Goal: Task Accomplishment & Management: Manage account settings

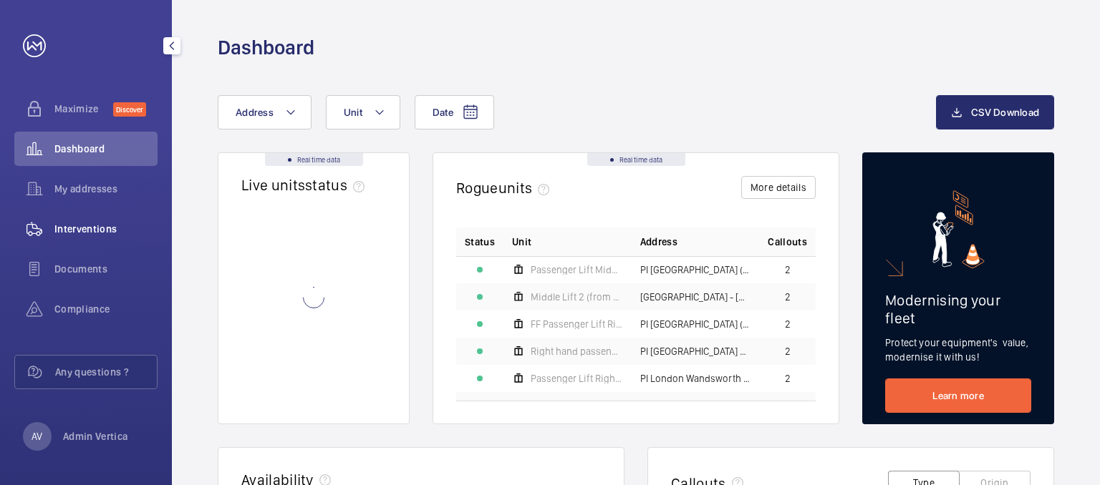
click at [86, 225] on span "Interventions" at bounding box center [105, 229] width 103 height 14
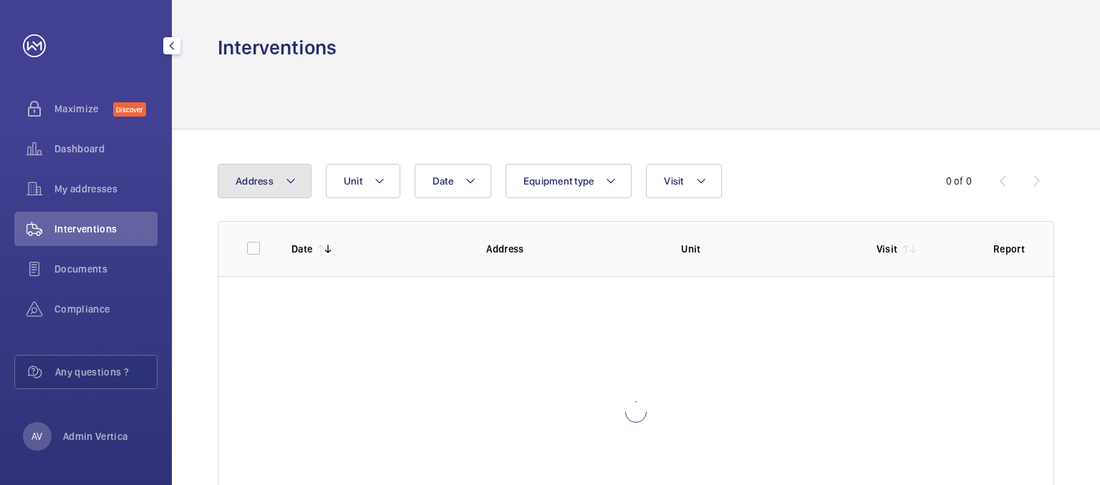
click at [266, 180] on span "Address" at bounding box center [255, 180] width 38 height 11
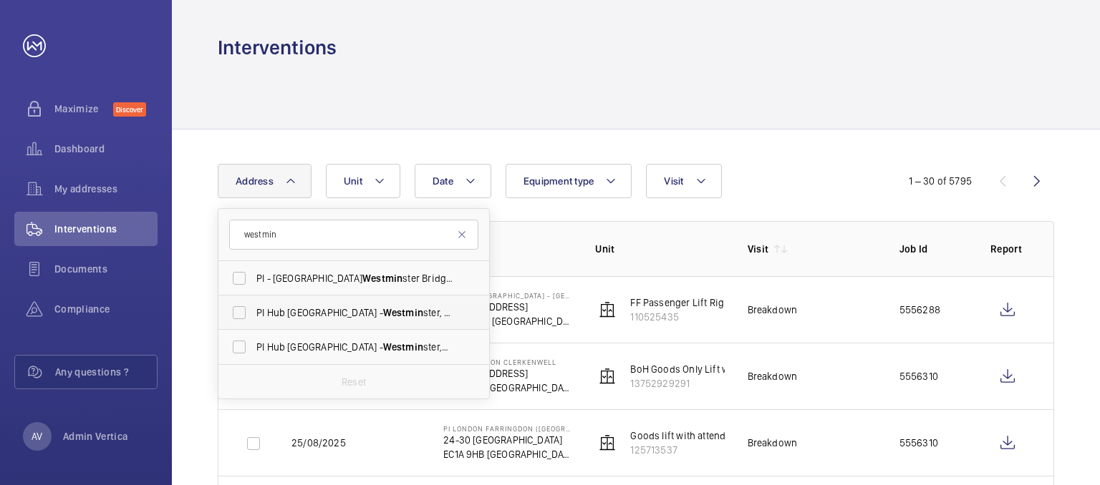
type input "westmin"
click at [234, 315] on label "PI Hub [GEOGRAPHIC_DATA] - [STREET_ADDRESS][PERSON_NAME]" at bounding box center [342, 313] width 249 height 34
click at [234, 315] on input "PI Hub [GEOGRAPHIC_DATA] - [STREET_ADDRESS][PERSON_NAME]" at bounding box center [239, 313] width 29 height 29
checkbox input "true"
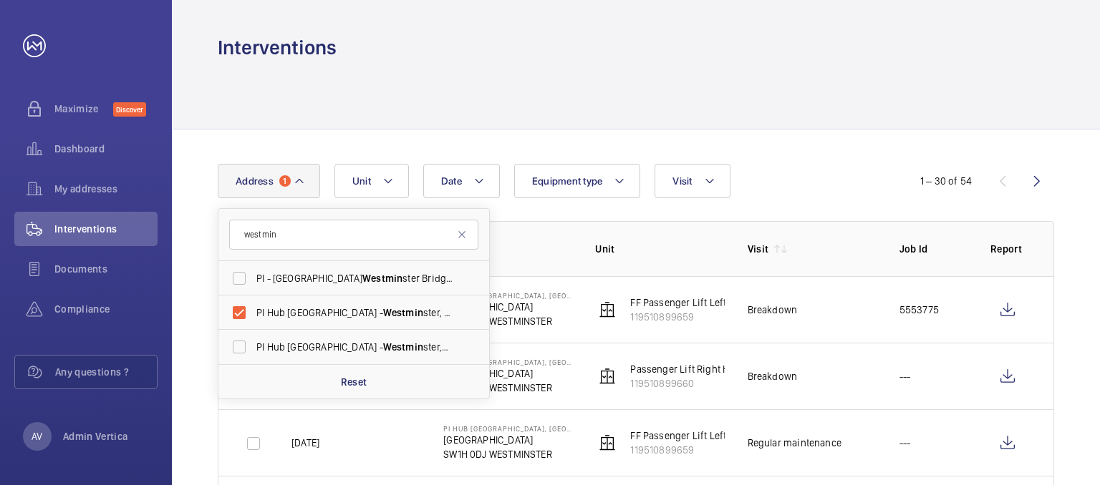
click at [818, 43] on div "Interventions" at bounding box center [636, 47] width 836 height 26
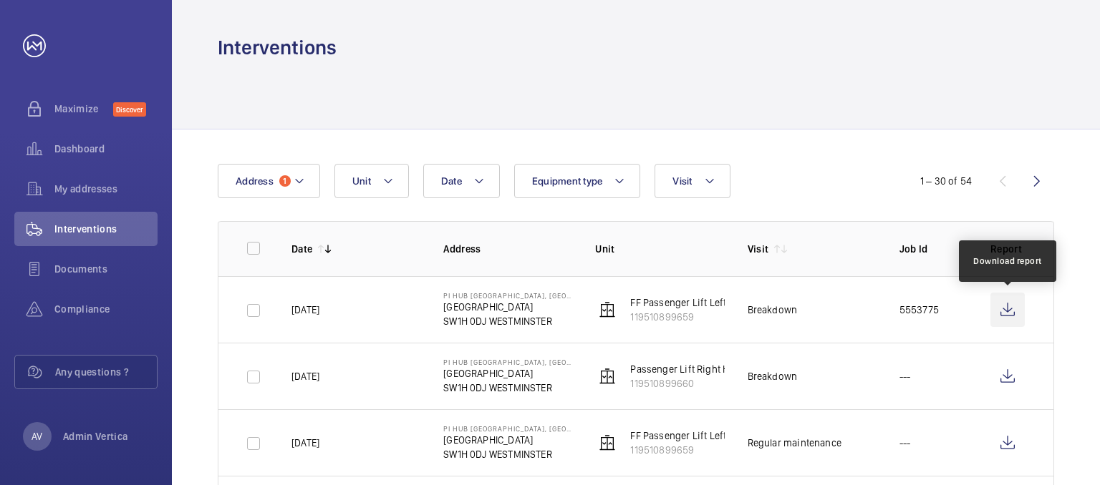
click at [1009, 315] on wm-front-icon-button at bounding box center [1007, 310] width 34 height 34
drag, startPoint x: 936, startPoint y: 312, endPoint x: 898, endPoint y: 310, distance: 38.0
click at [899, 310] on p "5553775" at bounding box center [918, 310] width 39 height 14
copy p "5553775"
